Goal: Use online tool/utility: Utilize a website feature to perform a specific function

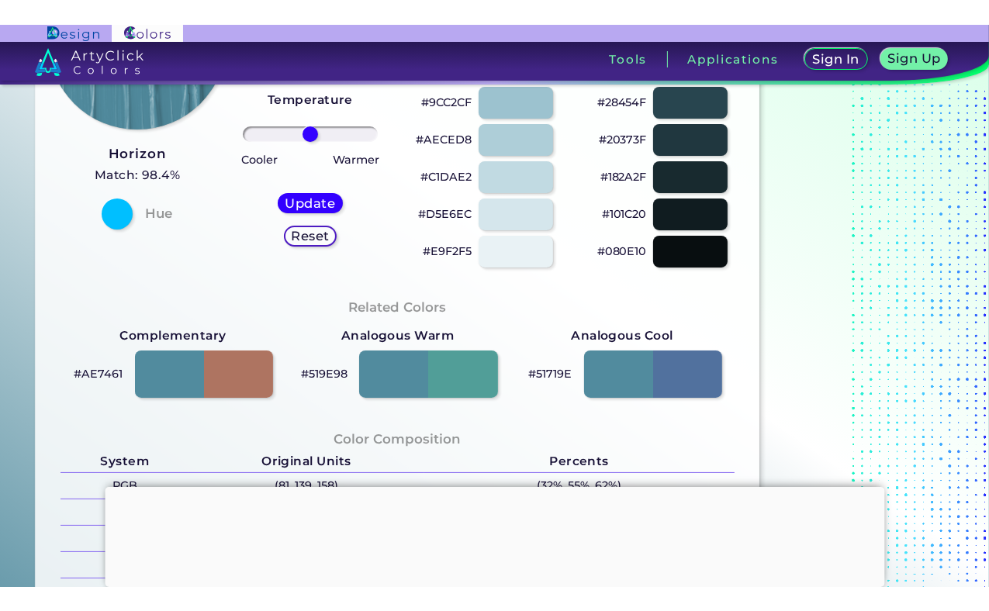
scroll to position [251, 0]
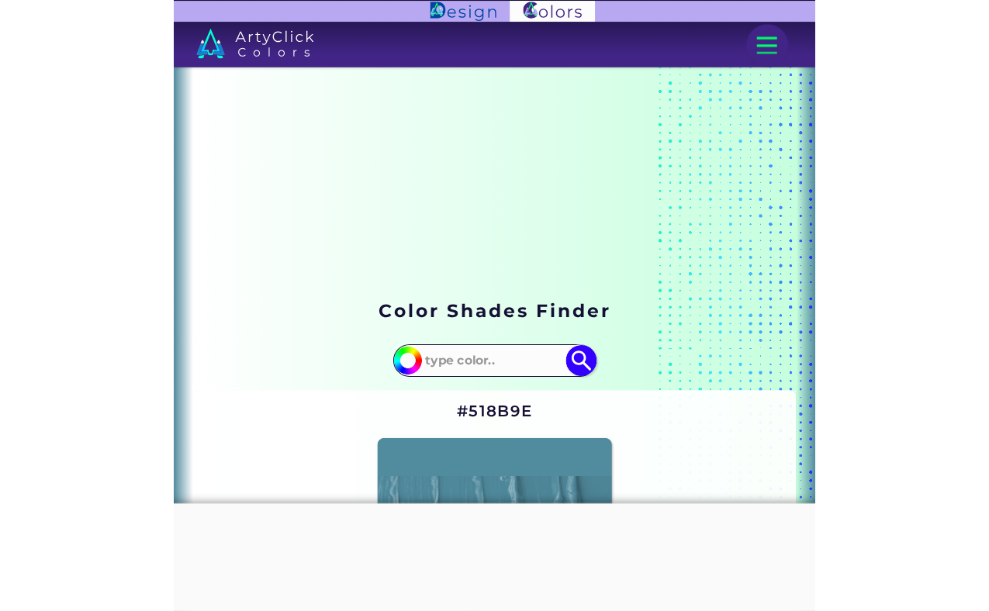
scroll to position [251, 0]
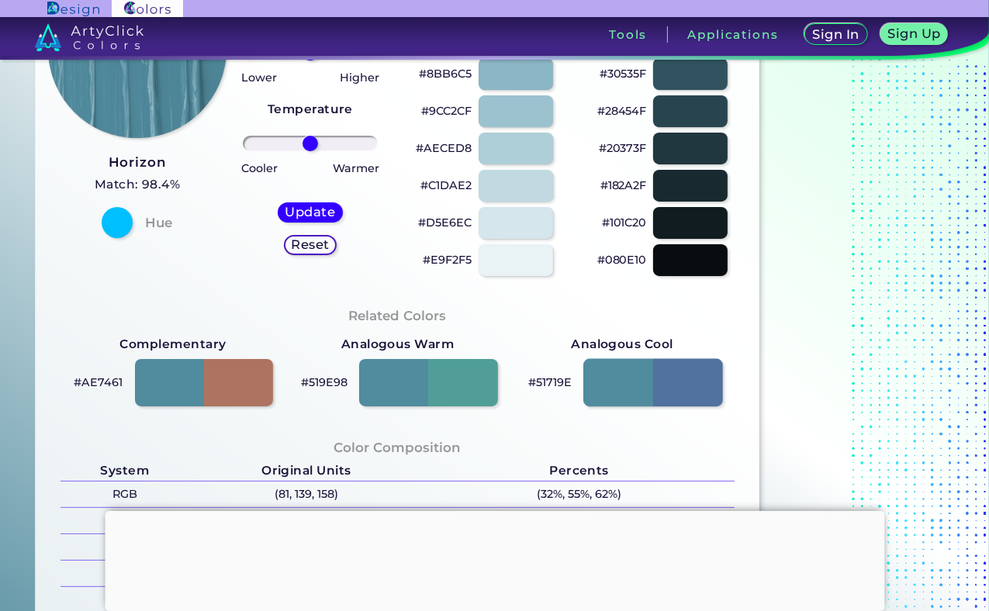
click at [676, 386] on div at bounding box center [654, 383] width 140 height 48
type input "#51719e"
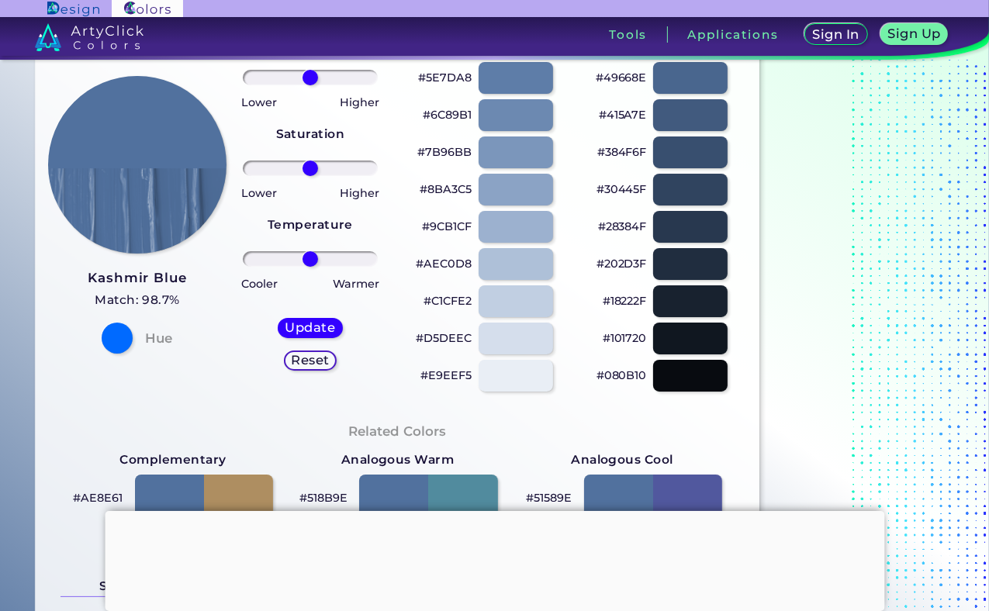
scroll to position [168, 0]
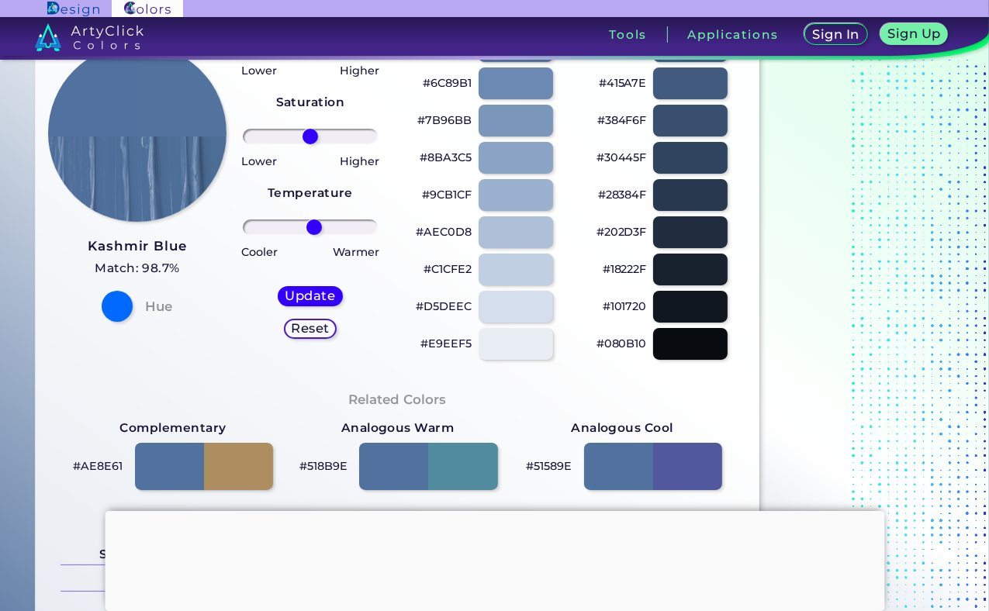
drag, startPoint x: 310, startPoint y: 226, endPoint x: 314, endPoint y: 209, distance: 17.5
type input "7"
click at [314, 220] on input "range" at bounding box center [310, 228] width 135 height 16
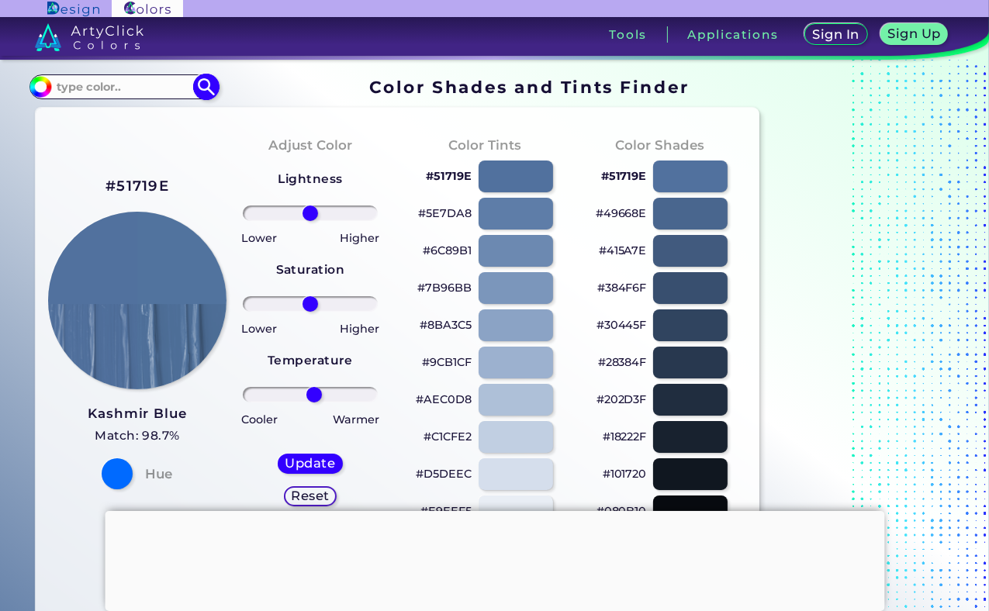
click at [136, 84] on input at bounding box center [123, 86] width 144 height 21
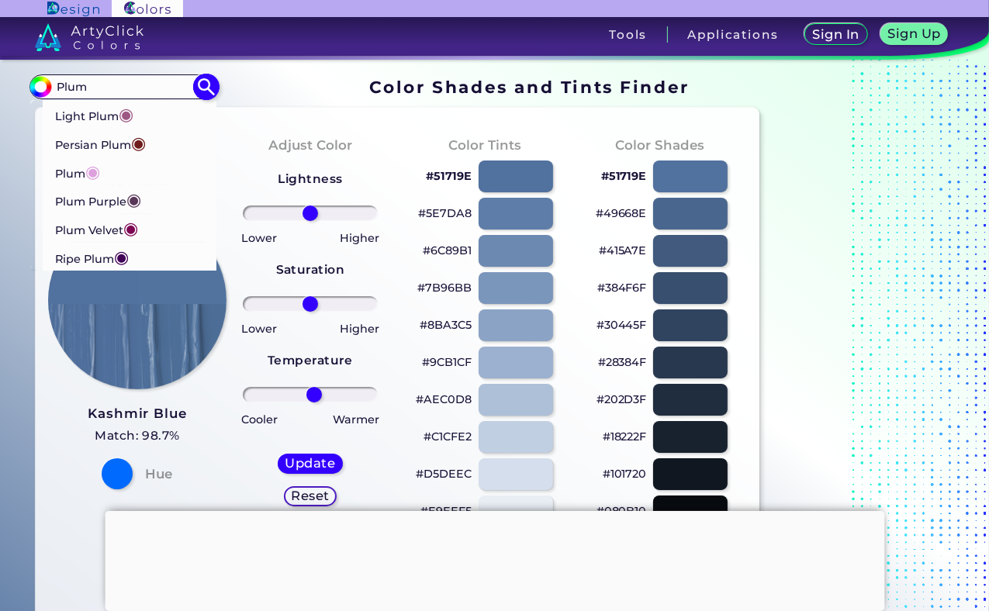
drag, startPoint x: 105, startPoint y: 92, endPoint x: 67, endPoint y: 93, distance: 38.1
click at [67, 93] on input "Plum" at bounding box center [123, 86] width 144 height 21
type input "P"
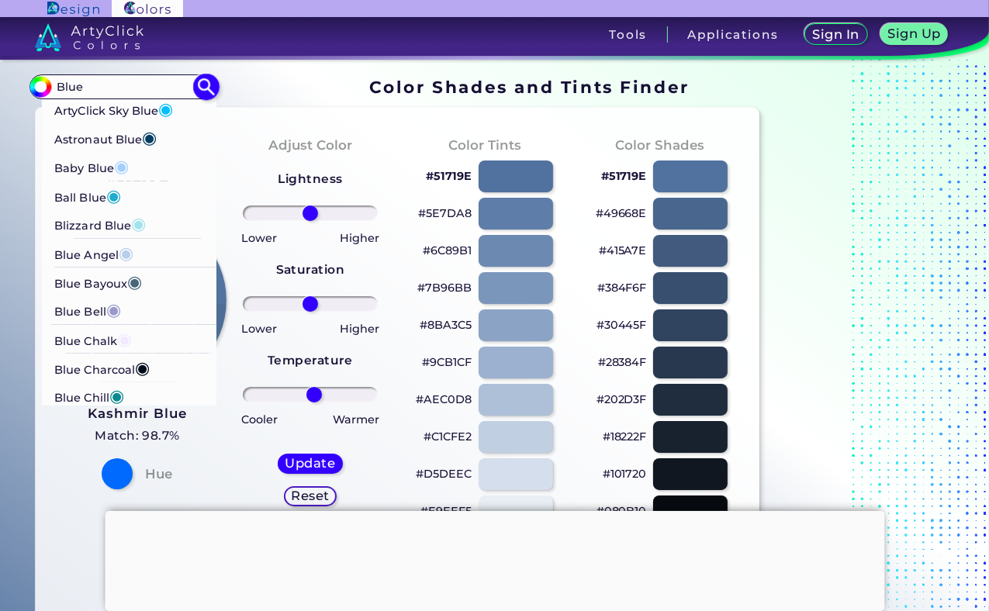
scroll to position [251, 0]
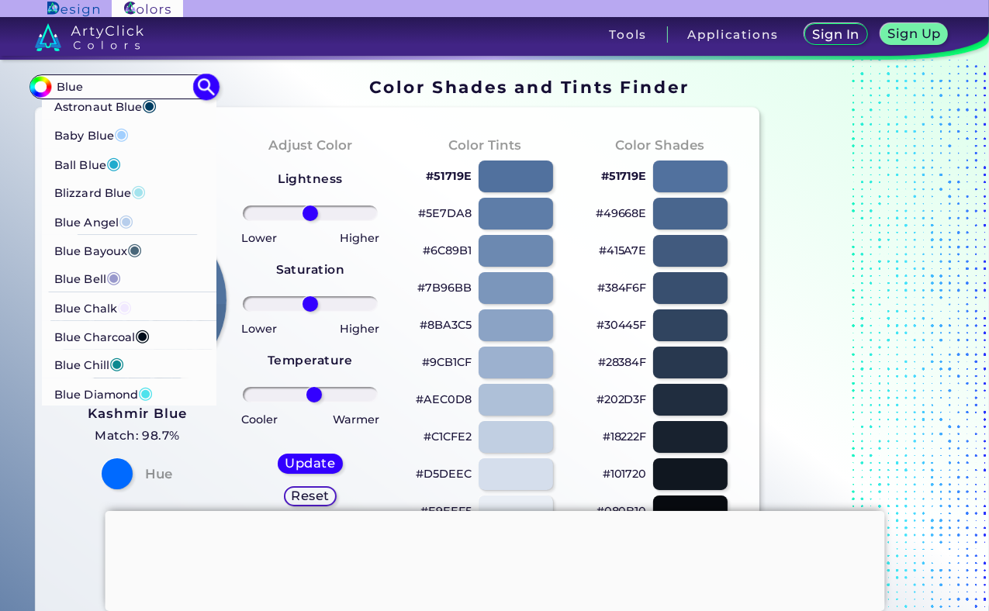
type input "Blue"
click at [119, 279] on span "◉" at bounding box center [113, 278] width 15 height 20
type input "#9999cc"
type input "#9999CC"
type input "0"
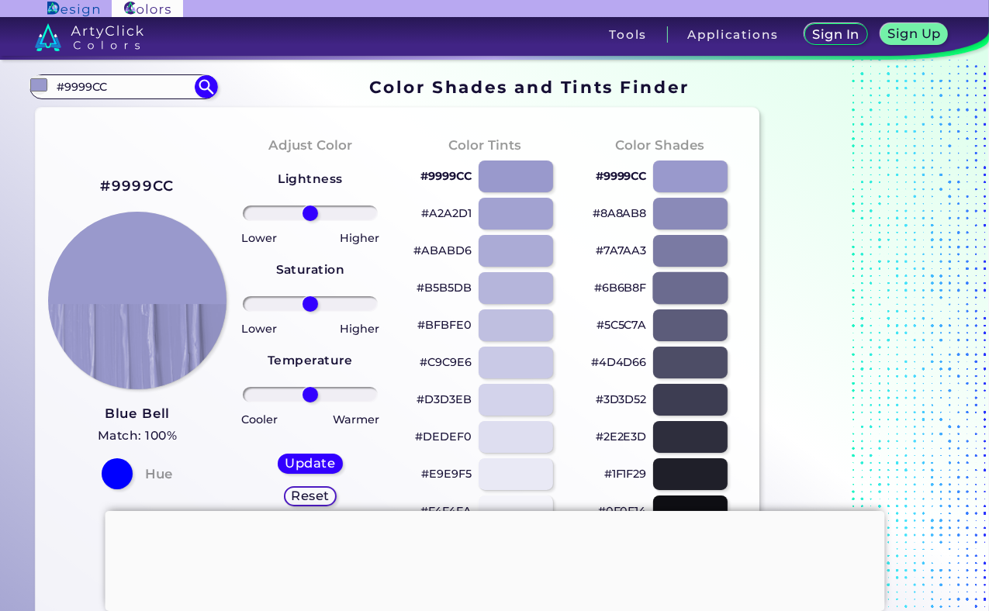
click at [682, 279] on div at bounding box center [690, 288] width 75 height 32
type input "#6b6b8f"
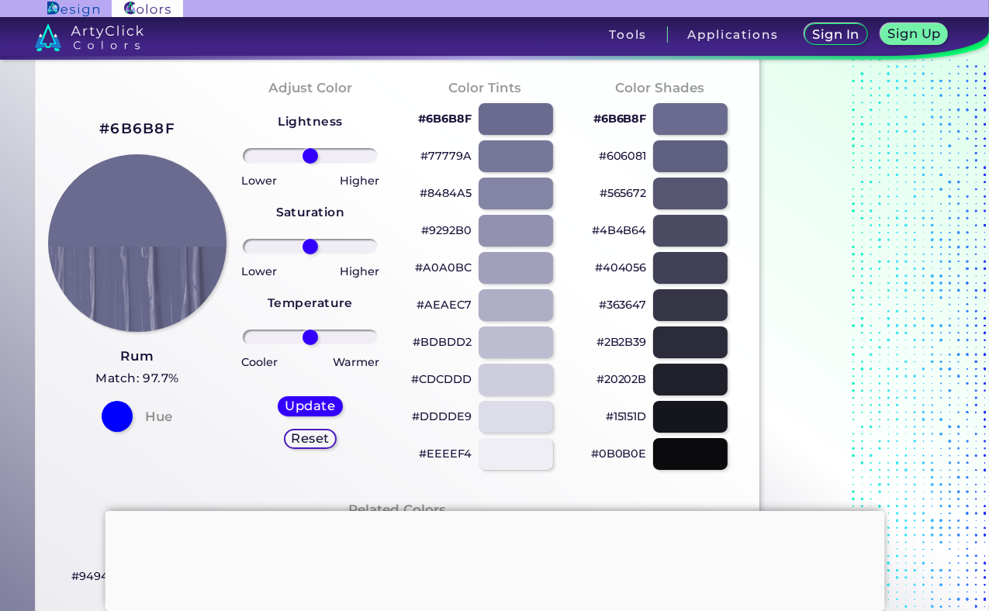
scroll to position [84, 0]
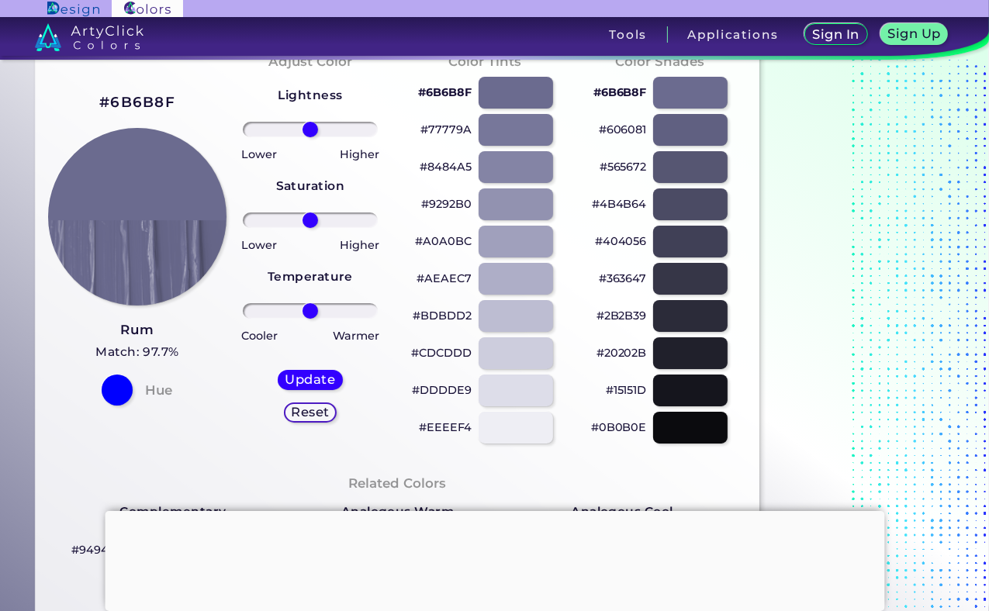
drag, startPoint x: 313, startPoint y: 303, endPoint x: 336, endPoint y: 308, distance: 23.1
click at [336, 308] on div at bounding box center [310, 311] width 150 height 19
drag, startPoint x: 310, startPoint y: 308, endPoint x: 348, endPoint y: 307, distance: 37.3
type input "62"
click at [348, 307] on input "range" at bounding box center [310, 311] width 135 height 16
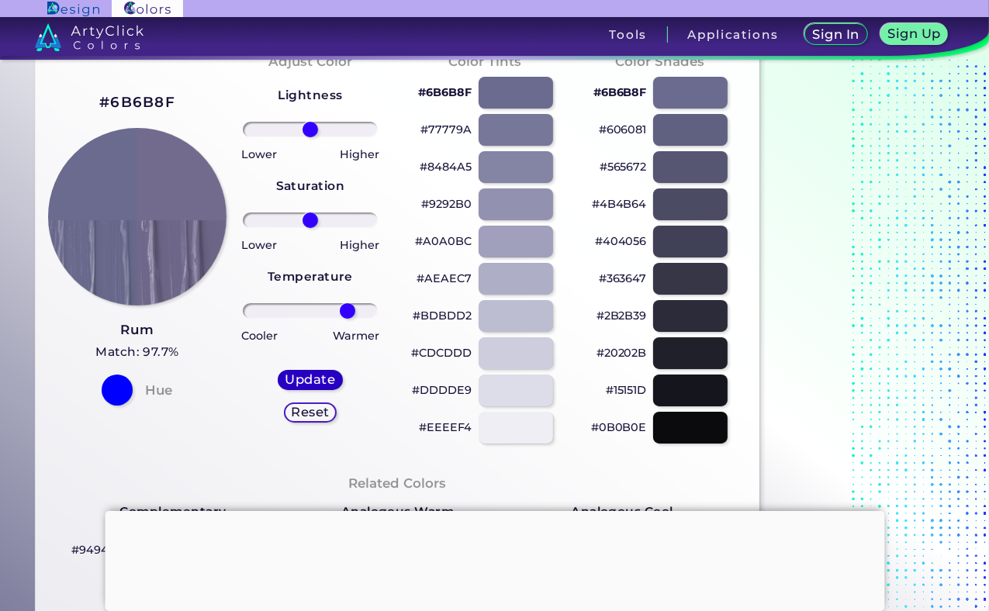
click at [306, 376] on h5 "Update" at bounding box center [311, 380] width 46 height 12
type input "#736b8e"
type input "0"
click at [307, 377] on h5 "Update" at bounding box center [311, 380] width 46 height 12
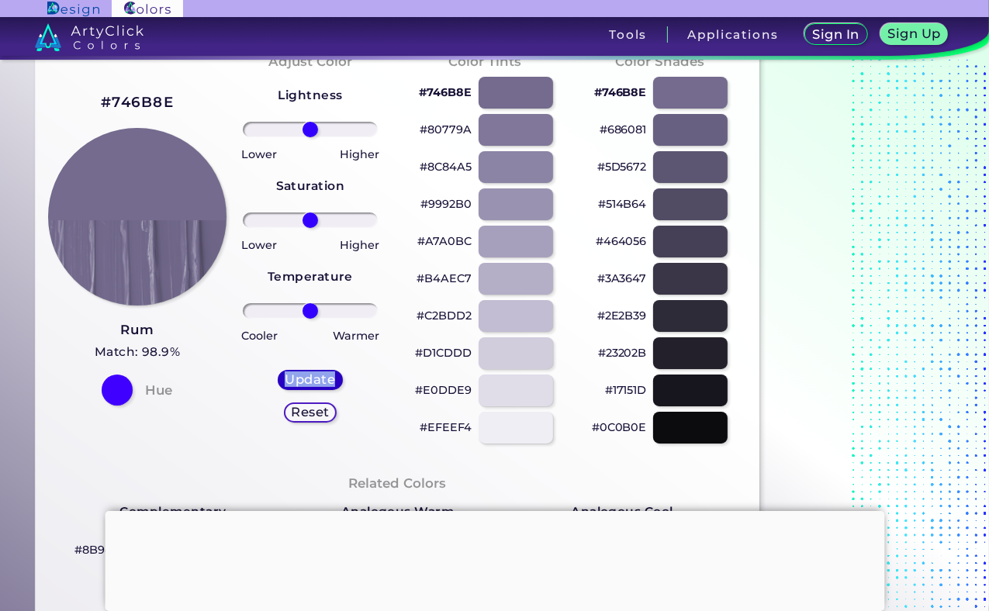
click at [307, 377] on h5 "Update" at bounding box center [310, 380] width 45 height 12
click at [307, 377] on h5 "Update" at bounding box center [311, 380] width 46 height 12
click at [307, 377] on h5 "Update" at bounding box center [310, 380] width 45 height 12
type input "#746b8e"
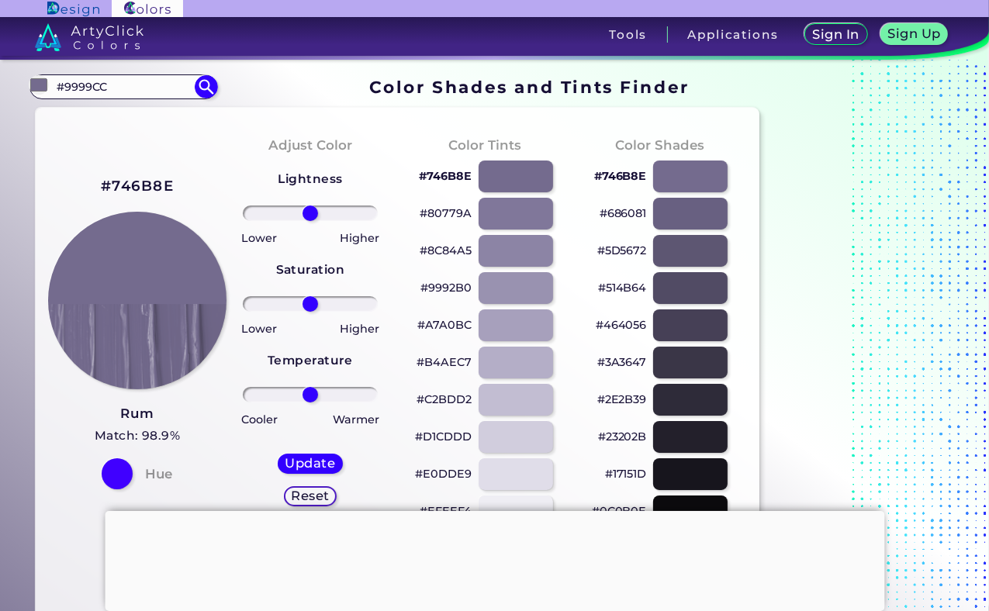
click at [106, 123] on div "#746B8E Rum Match: 98.9% Hue" at bounding box center [135, 331] width 175 height 422
